Goal: Communication & Community: Answer question/provide support

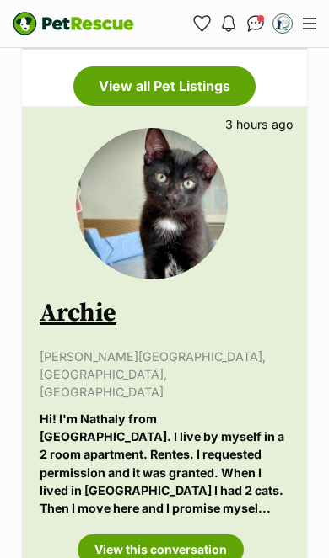
scroll to position [542, 0]
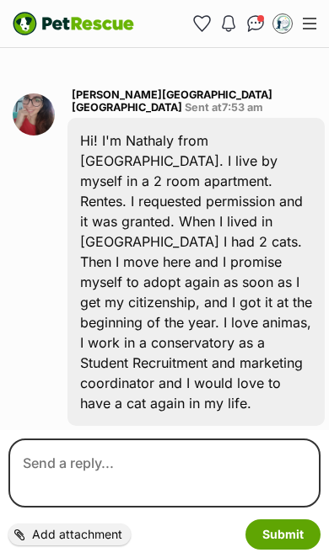
scroll to position [515, 0]
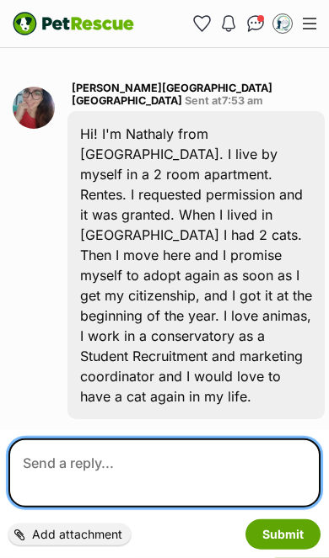
click at [160, 460] on textarea at bounding box center [164, 473] width 312 height 69
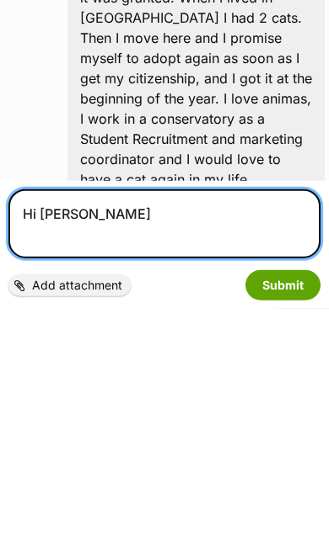
scroll to position [489, 0]
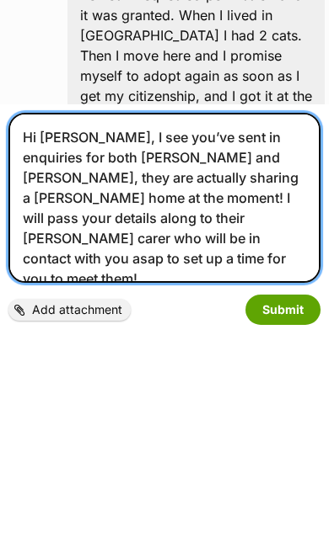
type textarea "Hi Nathaly, I see you’ve sent in enquiries for both Archie and Tama, they are a…"
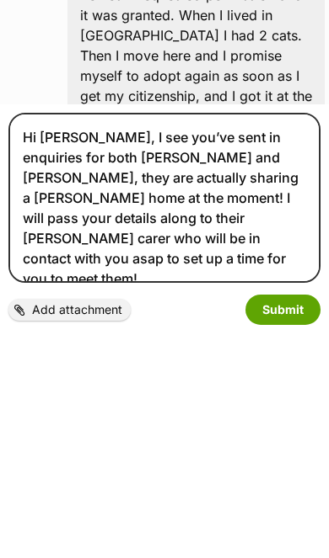
scroll to position [515, 0]
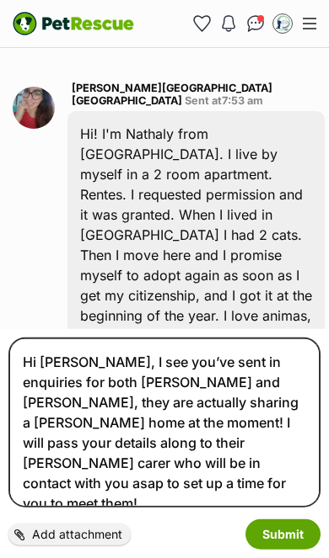
click at [287, 531] on button "Submit" at bounding box center [282, 535] width 75 height 30
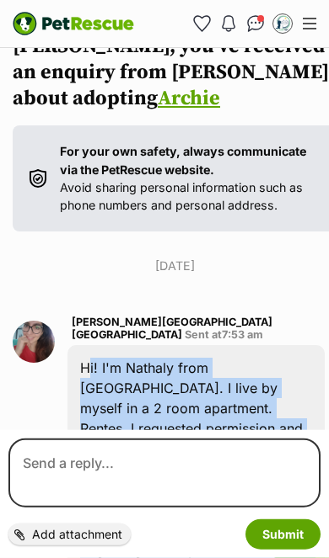
scroll to position [282, 0]
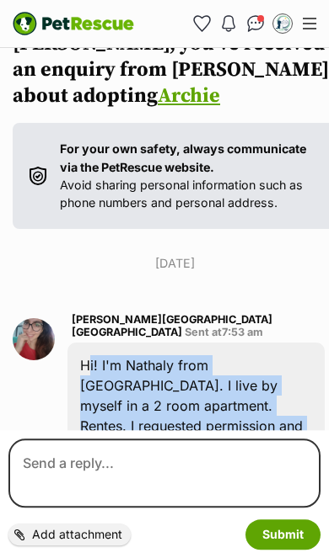
click at [226, 272] on p "Monday, 25 August 2025" at bounding box center [175, 263] width 324 height 18
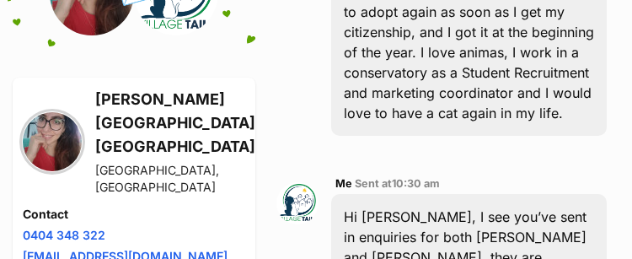
scroll to position [740, 0]
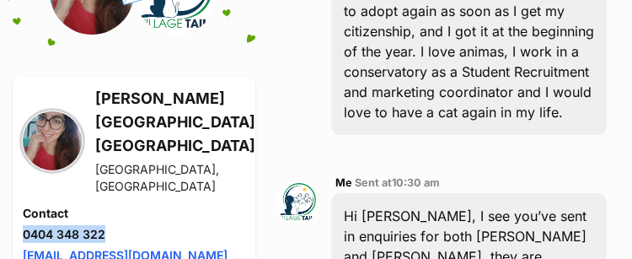
copy link "0404 348 322"
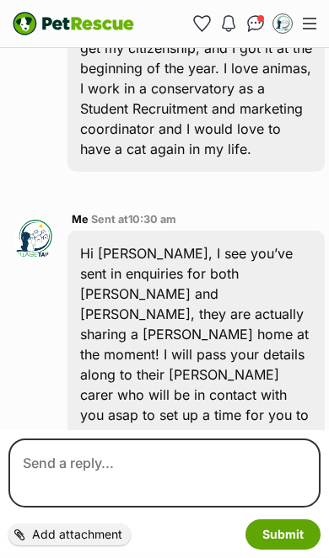
scroll to position [762, 0]
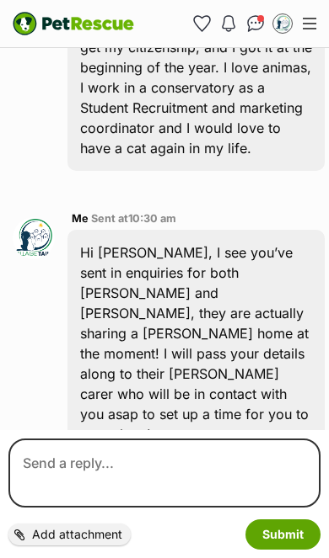
click at [247, 29] on img "Conversations" at bounding box center [256, 23] width 18 height 17
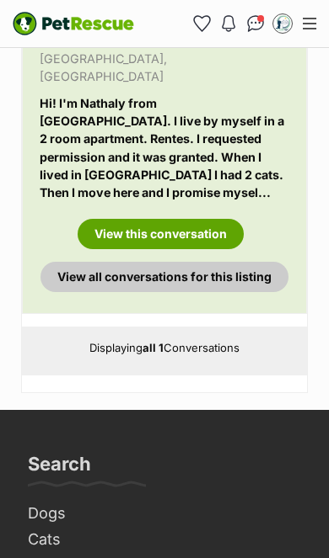
scroll to position [719, 0]
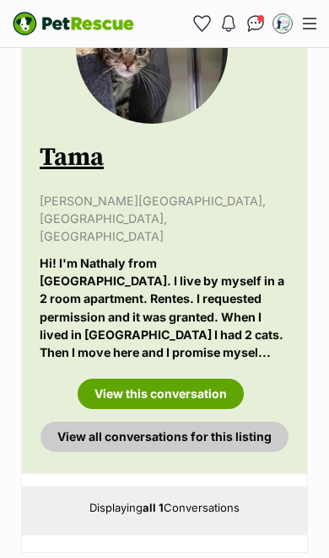
click at [195, 379] on link "View this conversation" at bounding box center [160, 394] width 166 height 30
